Goal: Navigation & Orientation: Find specific page/section

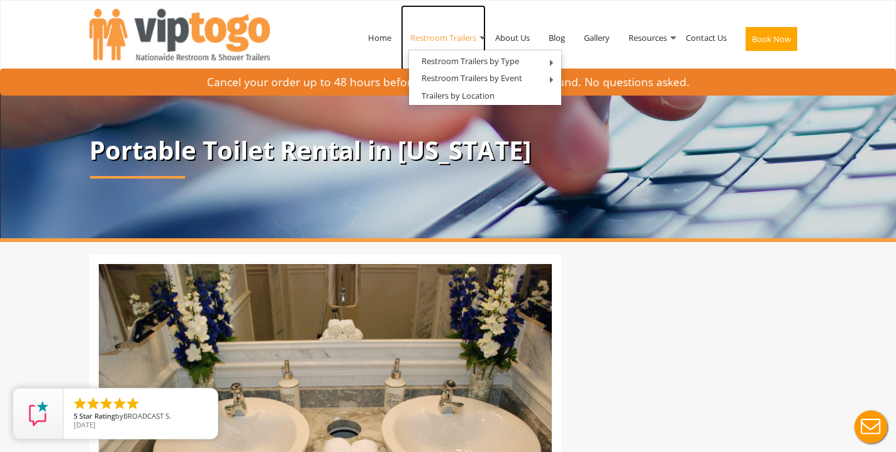
click at [435, 38] on link "Restroom Trailers" at bounding box center [443, 37] width 85 height 65
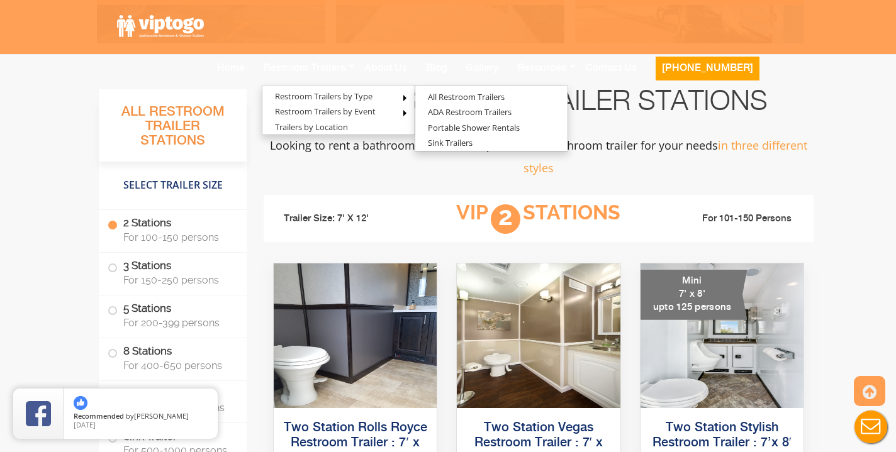
scroll to position [739, 0]
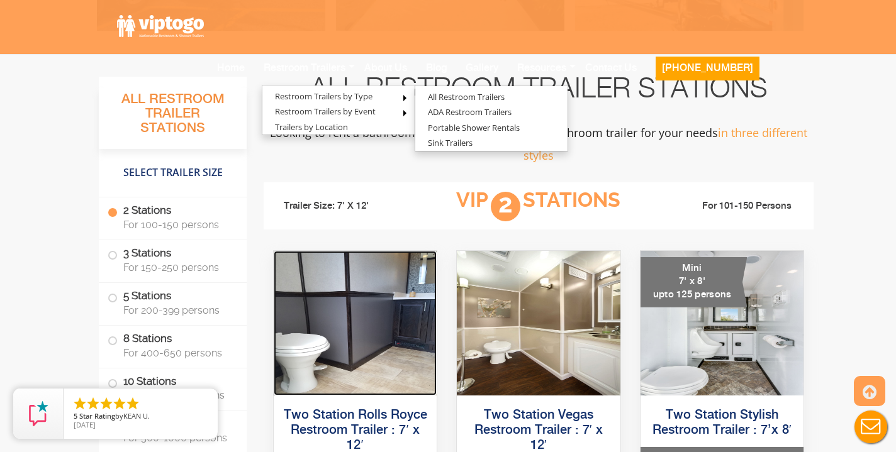
click at [339, 328] on img at bounding box center [355, 323] width 163 height 145
